Goal: Transaction & Acquisition: Purchase product/service

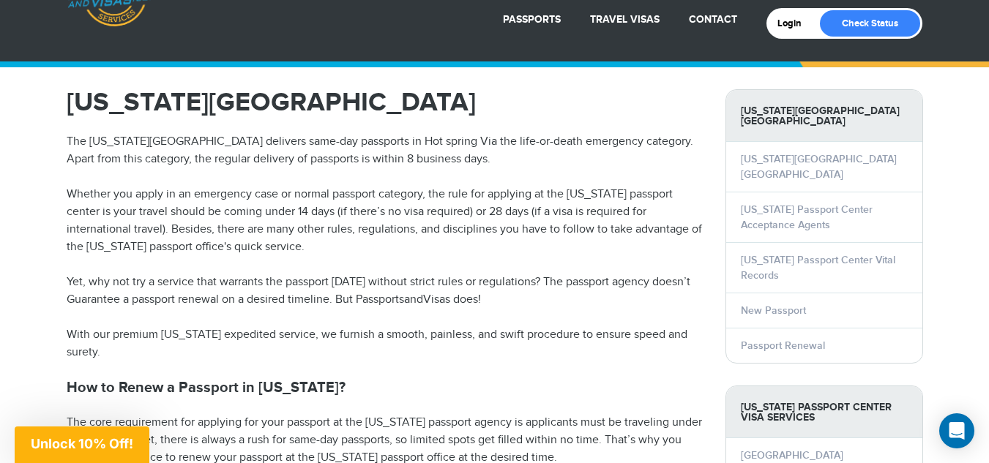
scroll to position [59, 0]
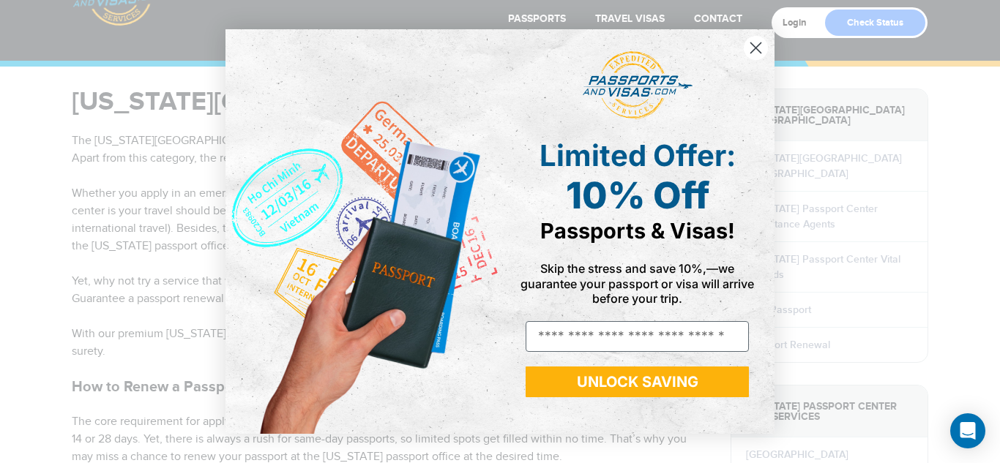
click at [751, 53] on icon "Close dialog" at bounding box center [756, 47] width 10 height 10
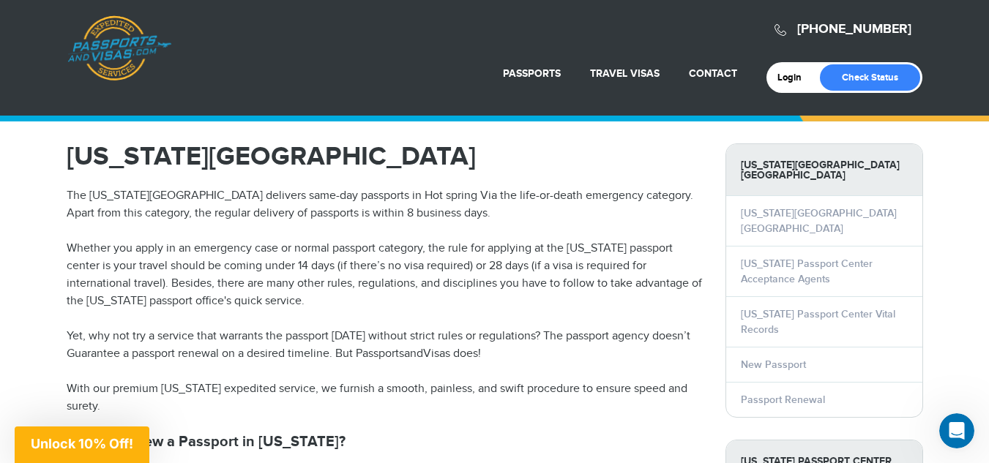
scroll to position [0, 0]
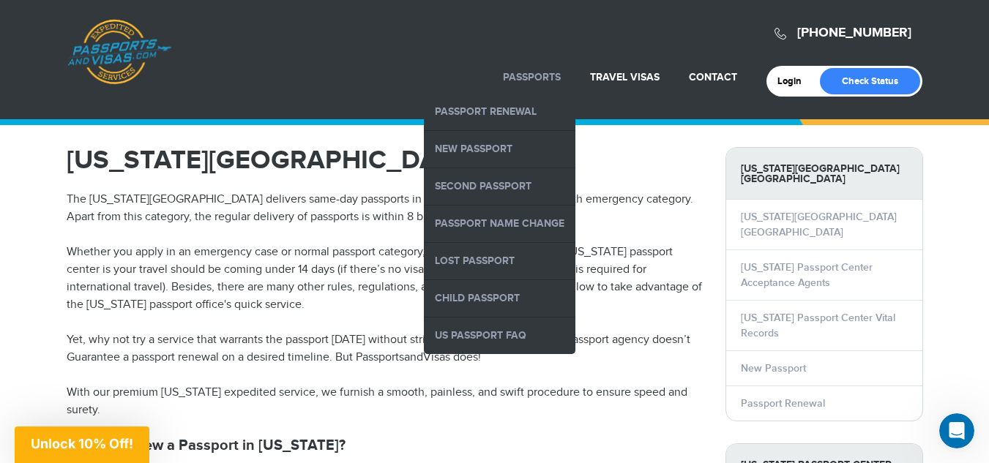
click at [553, 76] on link "Passports" at bounding box center [532, 77] width 58 height 12
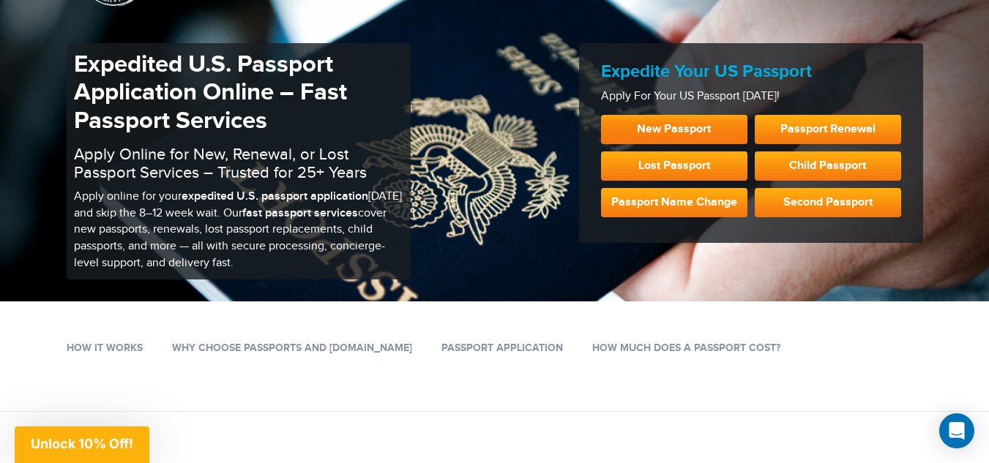
click at [690, 128] on link "New Passport" at bounding box center [674, 129] width 146 height 29
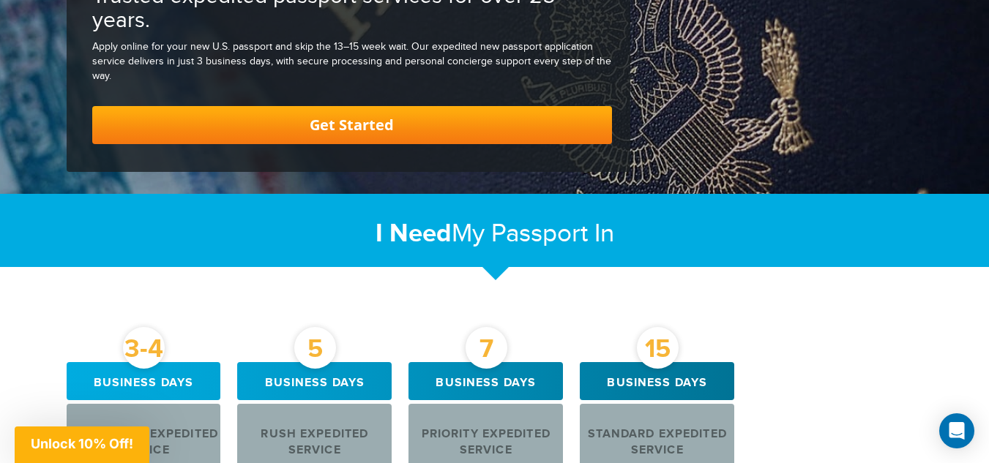
scroll to position [482, 0]
